Goal: Find specific page/section: Find specific page/section

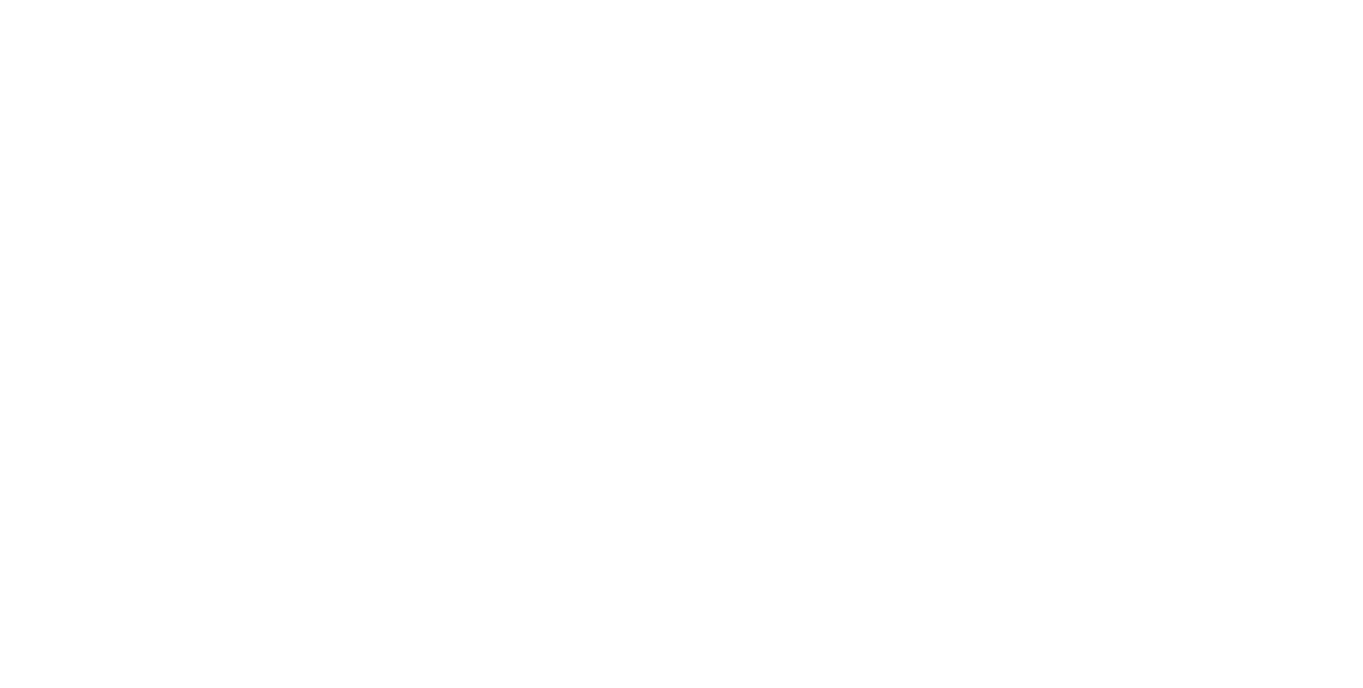
click at [520, 6] on html at bounding box center [681, 3] width 1363 height 6
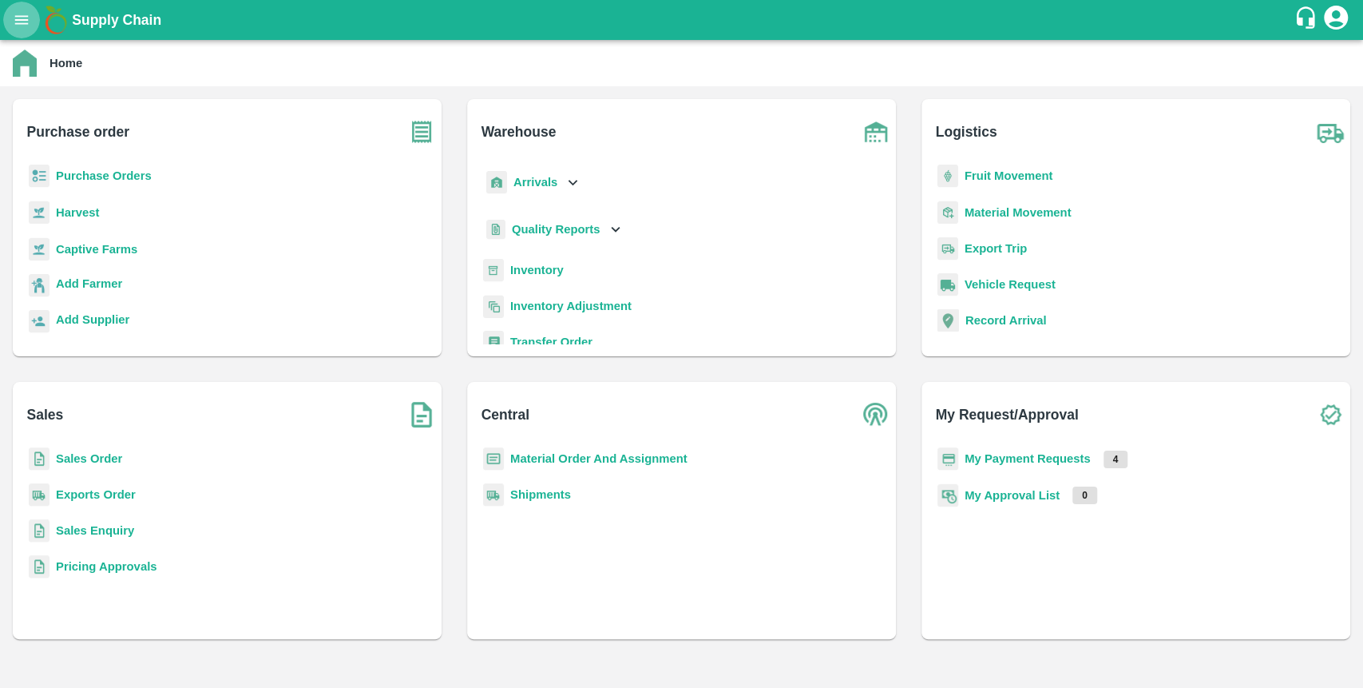
click at [24, 22] on icon "open drawer" at bounding box center [22, 20] width 18 height 18
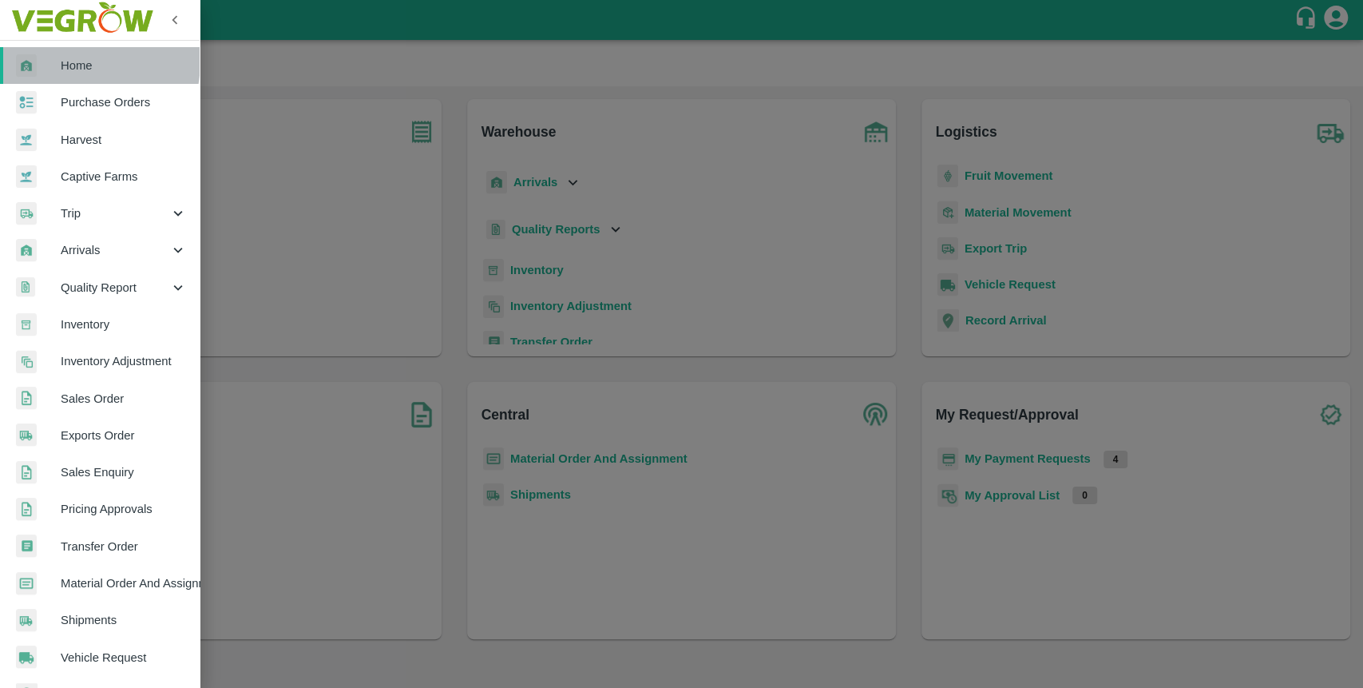
click at [58, 60] on div at bounding box center [38, 65] width 45 height 23
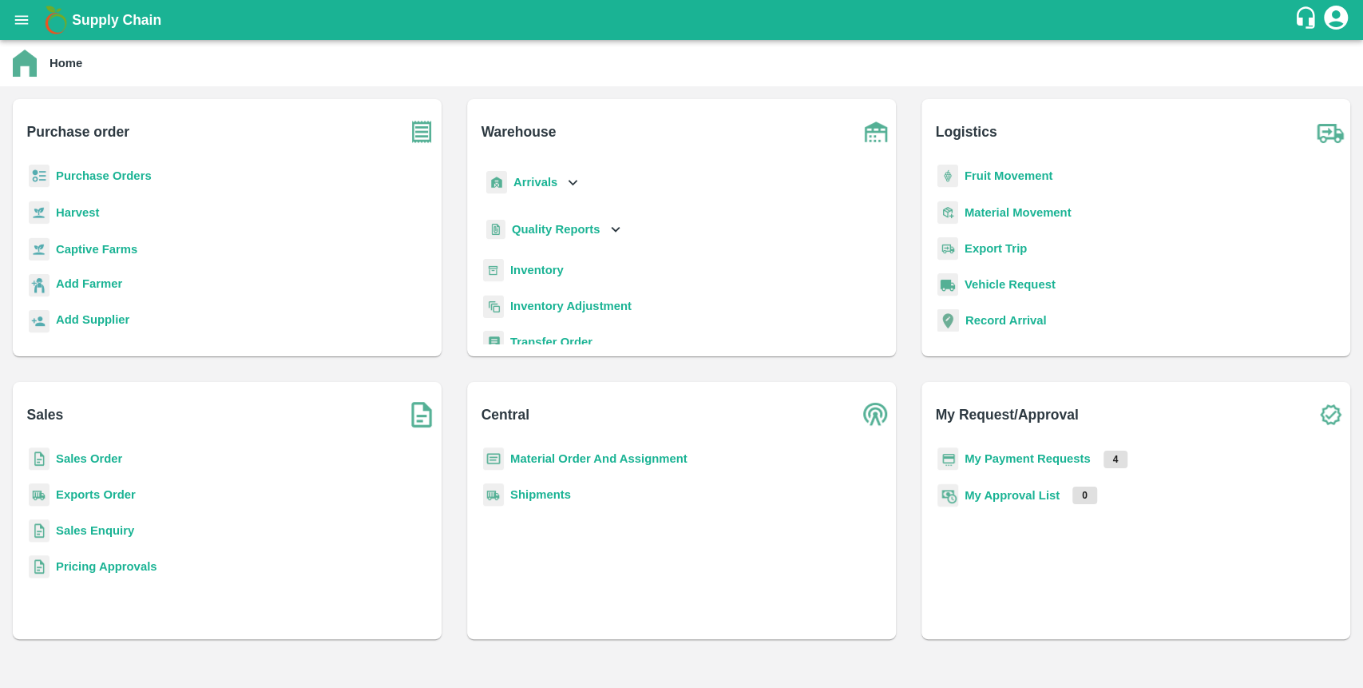
click at [547, 275] on b "Inventory" at bounding box center [537, 270] width 54 height 13
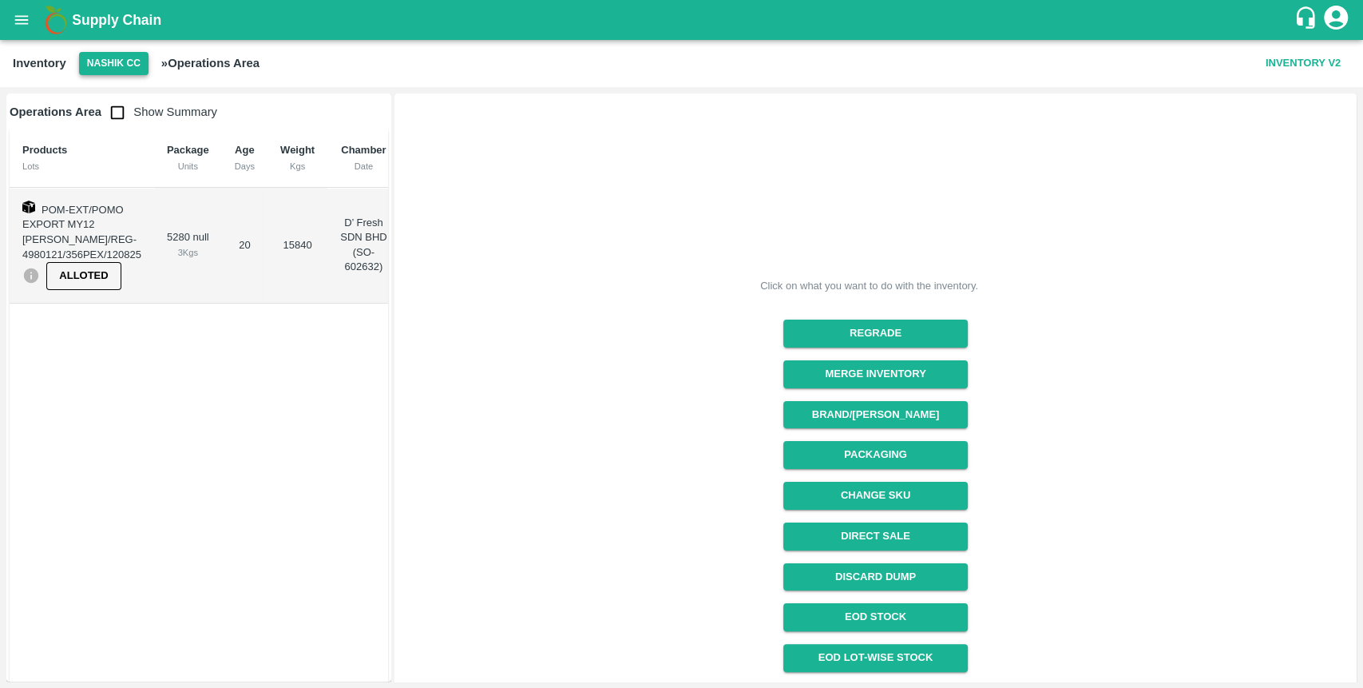
click at [127, 59] on button "Nashik CC" at bounding box center [113, 63] width 69 height 23
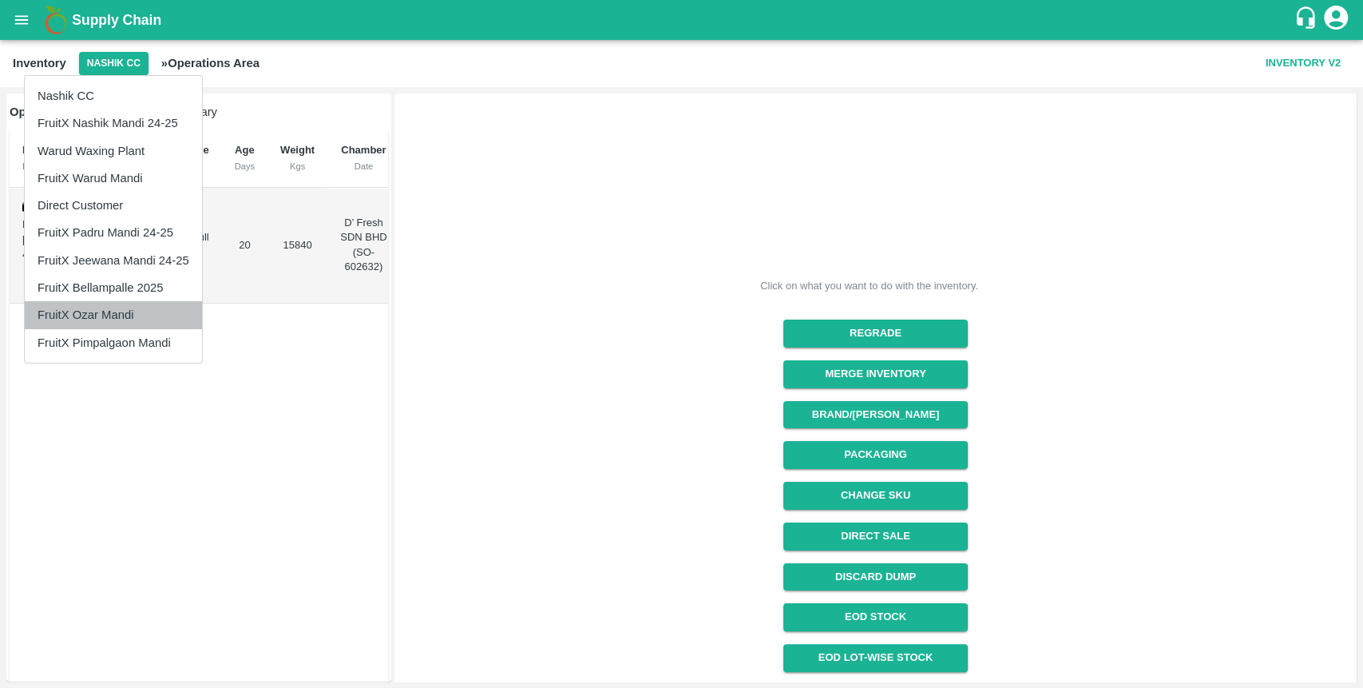
click at [121, 322] on li "FruitX Ozar Mandi" at bounding box center [113, 314] width 177 height 27
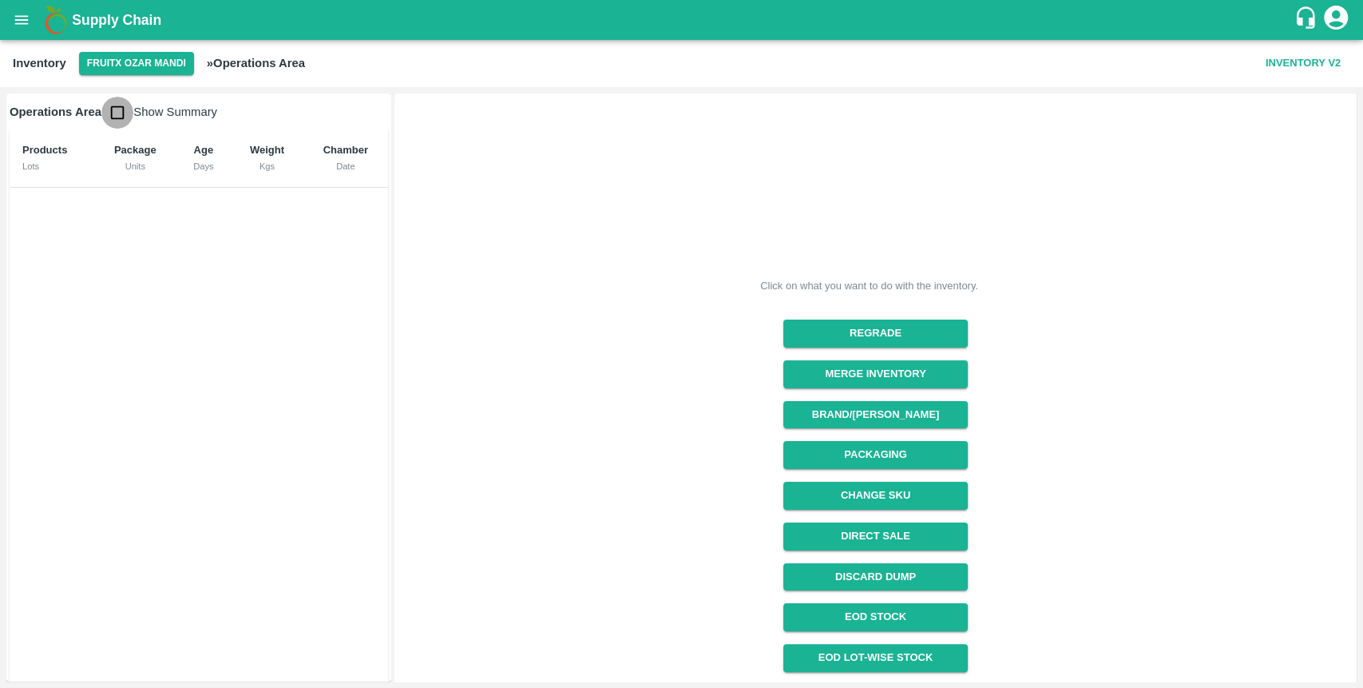
click at [120, 115] on input "checkbox" at bounding box center [117, 113] width 32 height 32
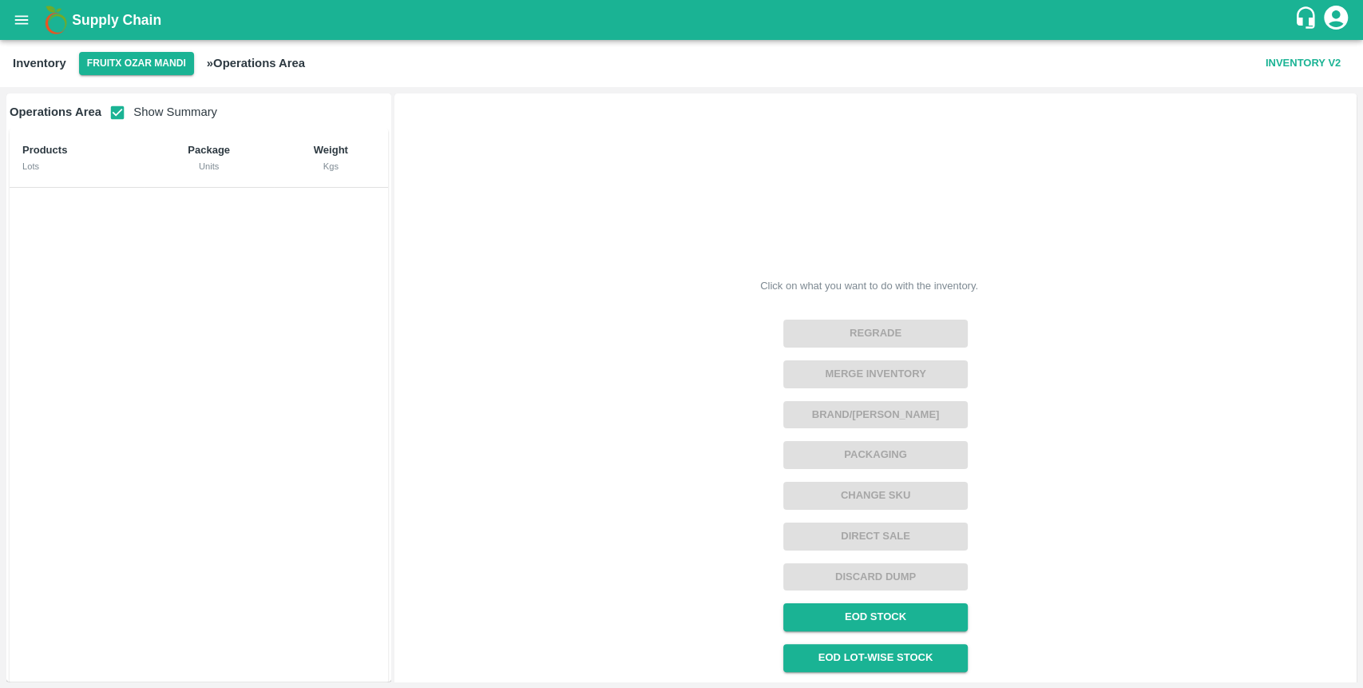
click at [120, 115] on input "checkbox" at bounding box center [117, 113] width 32 height 32
checkbox input "false"
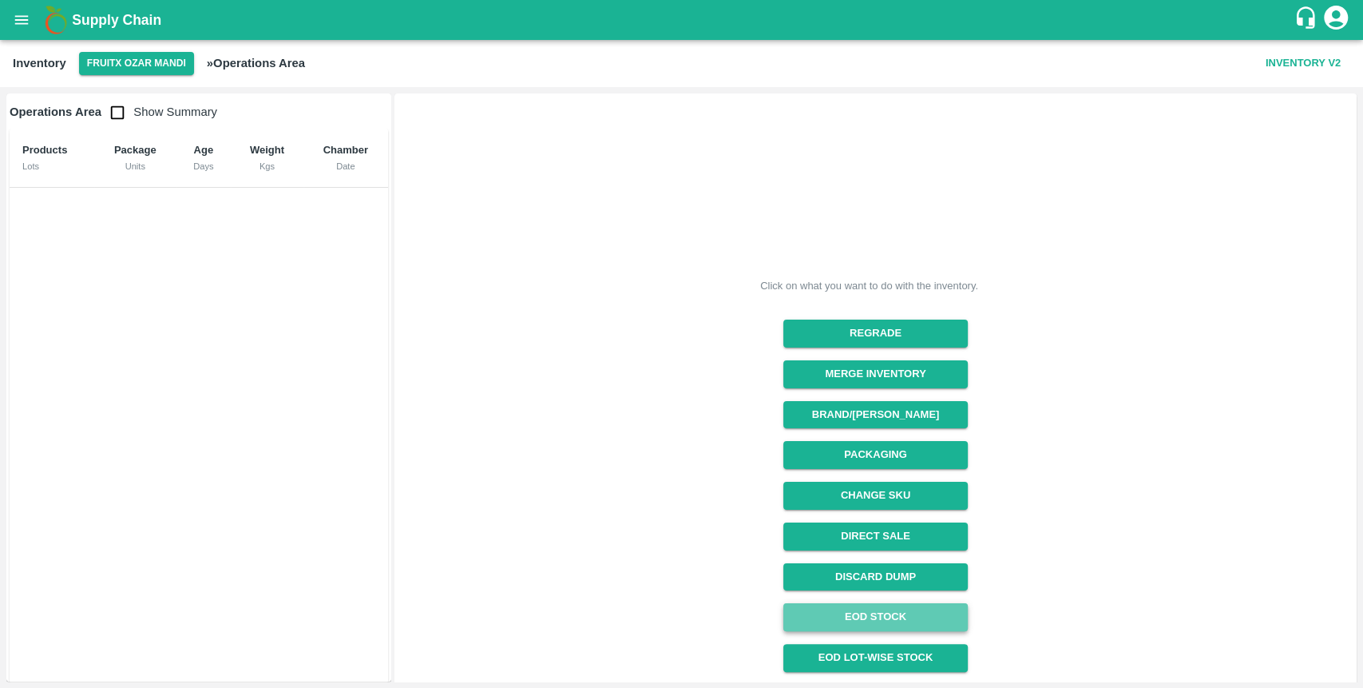
click at [888, 617] on link "EOD Stock" at bounding box center [876, 617] width 185 height 28
